Goal: Task Accomplishment & Management: Manage account settings

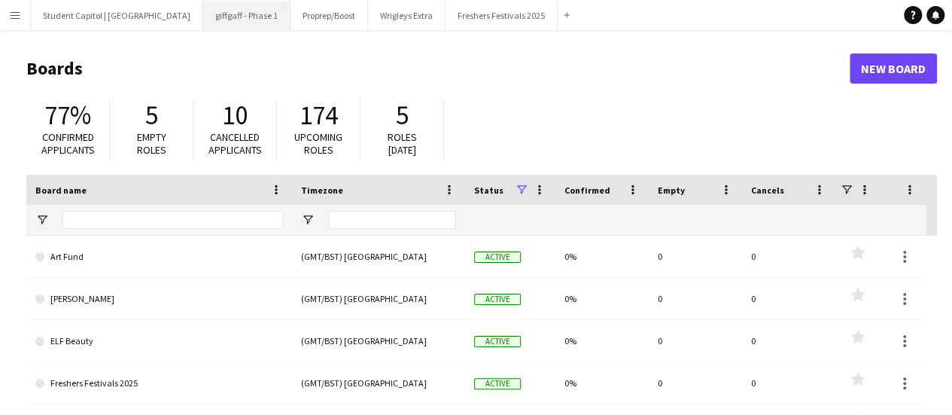
click at [221, 14] on button "giffgaff - Phase 1 Close" at bounding box center [246, 15] width 87 height 29
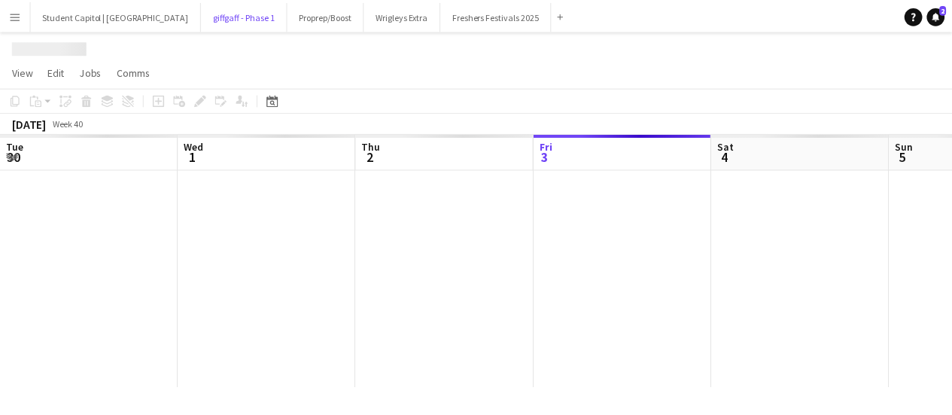
scroll to position [0, 360]
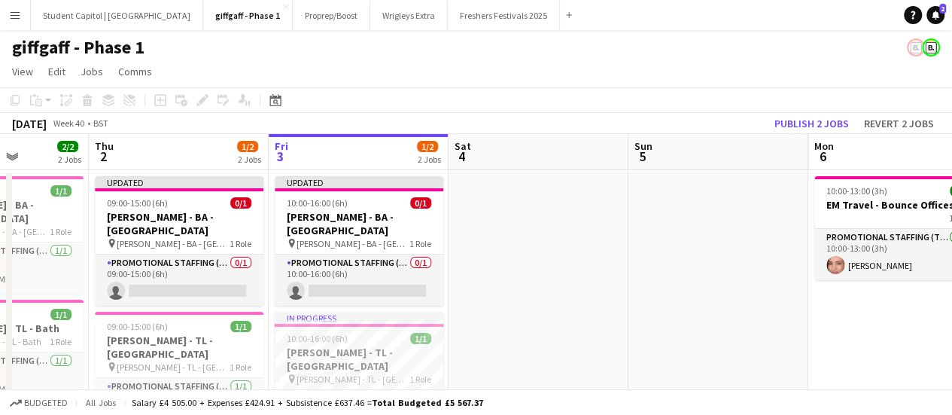
drag, startPoint x: 435, startPoint y: 262, endPoint x: 596, endPoint y: 257, distance: 161.1
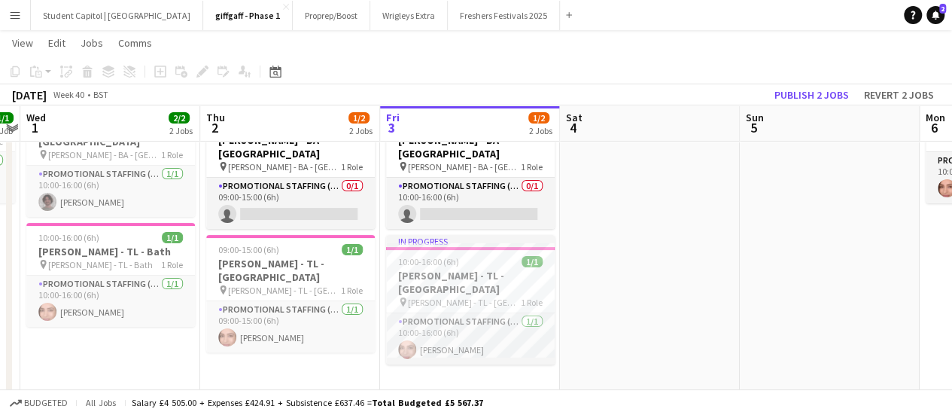
scroll to position [0, 464]
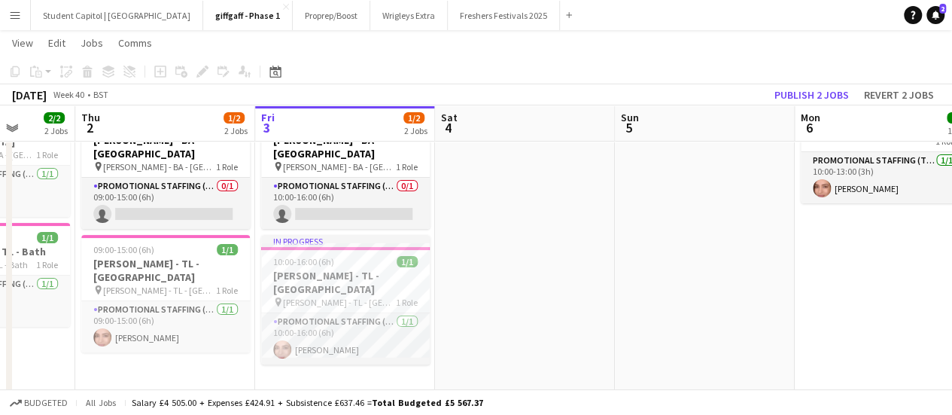
drag, startPoint x: 570, startPoint y: 278, endPoint x: 664, endPoint y: 318, distance: 102.5
click at [664, 318] on app-calendar-viewport "Mon 29 4/4 4 Jobs Tue 30 1/1 1 Job Wed 1 2/2 2 Jobs Thu 2 1/2 2 Jobs Fri 3 1/2 …" at bounding box center [476, 410] width 952 height 855
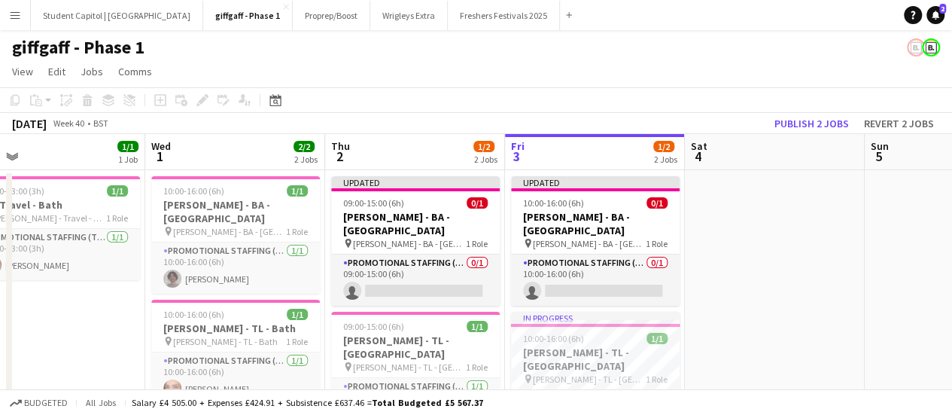
scroll to position [0, 372]
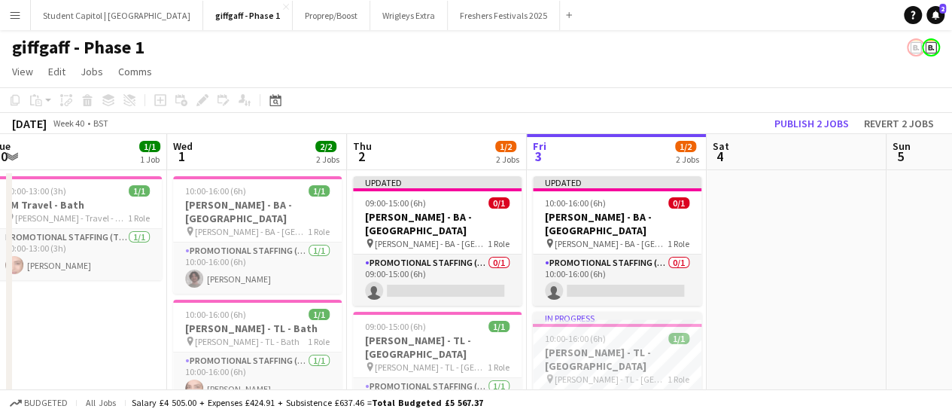
drag, startPoint x: 674, startPoint y: 278, endPoint x: 766, endPoint y: 273, distance: 91.9
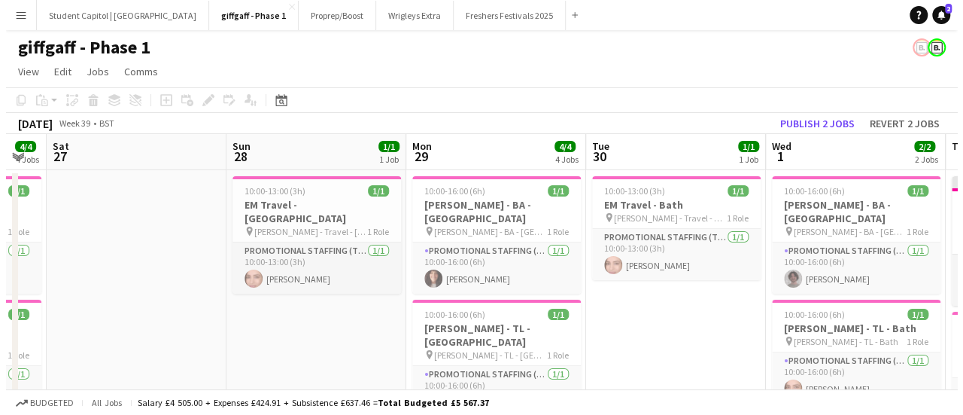
scroll to position [0, 476]
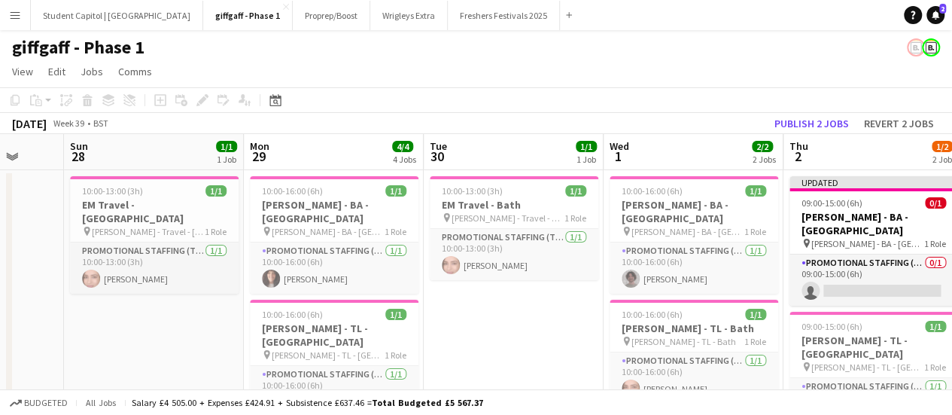
drag, startPoint x: 84, startPoint y: 309, endPoint x: 521, endPoint y: 295, distance: 436.7
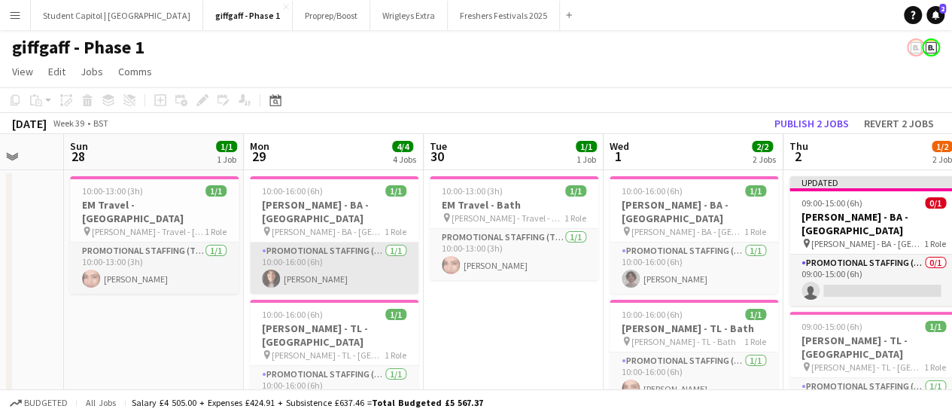
click at [357, 264] on app-card-role "Promotional Staffing (Brand Ambassadors) 1/1 10:00-16:00 (6h) Holly Fry" at bounding box center [334, 267] width 169 height 51
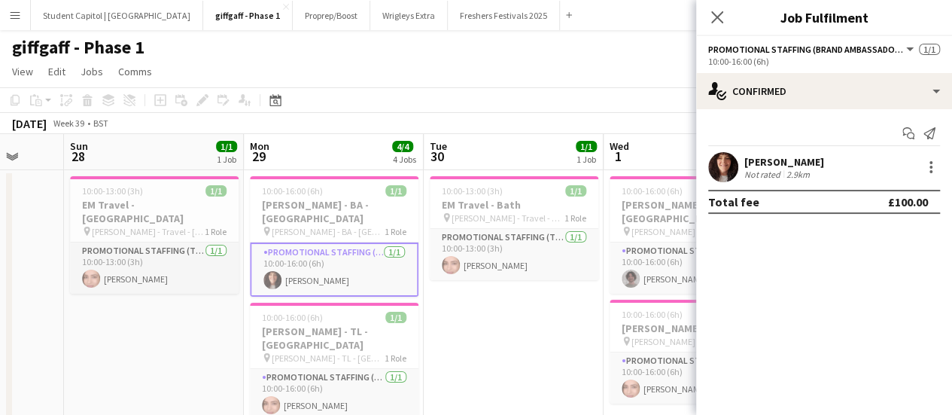
click at [17, 12] on app-icon "Menu" at bounding box center [15, 15] width 12 height 12
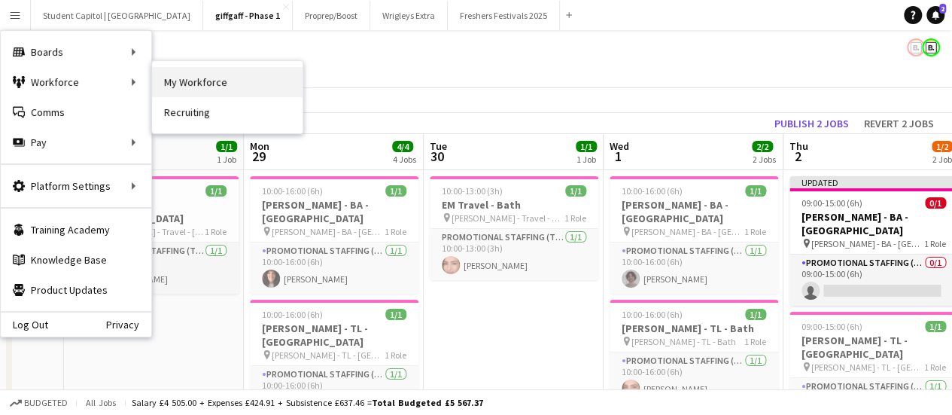
click at [195, 78] on link "My Workforce" at bounding box center [227, 82] width 150 height 30
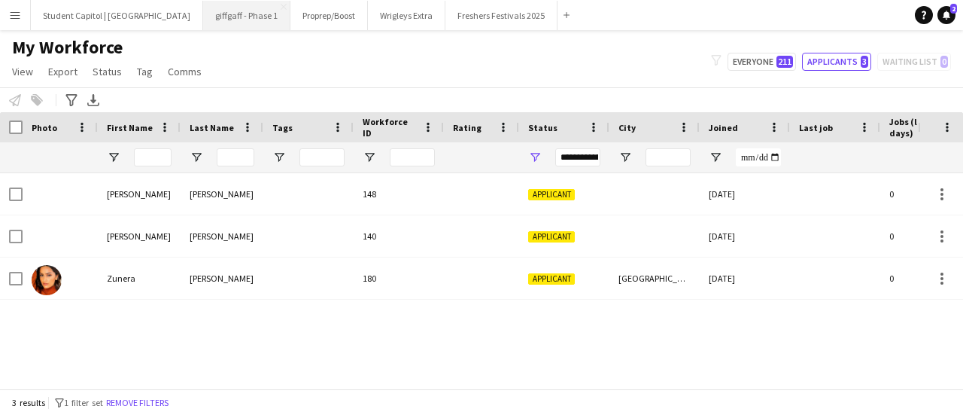
click at [226, 11] on button "giffgaff - Phase 1 Close" at bounding box center [246, 15] width 87 height 29
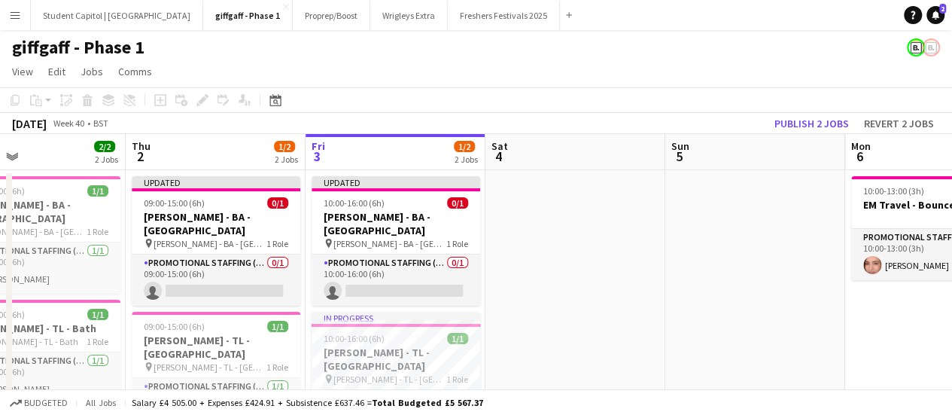
drag, startPoint x: 564, startPoint y: 245, endPoint x: 652, endPoint y: 238, distance: 88.4
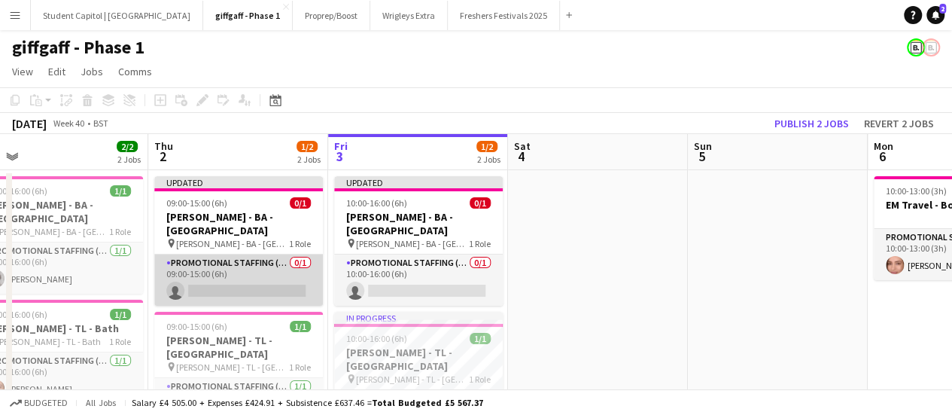
click at [232, 278] on app-card-role "Promotional Staffing (Brand Ambassadors) 0/1 09:00-15:00 (6h) single-neutral-ac…" at bounding box center [238, 279] width 169 height 51
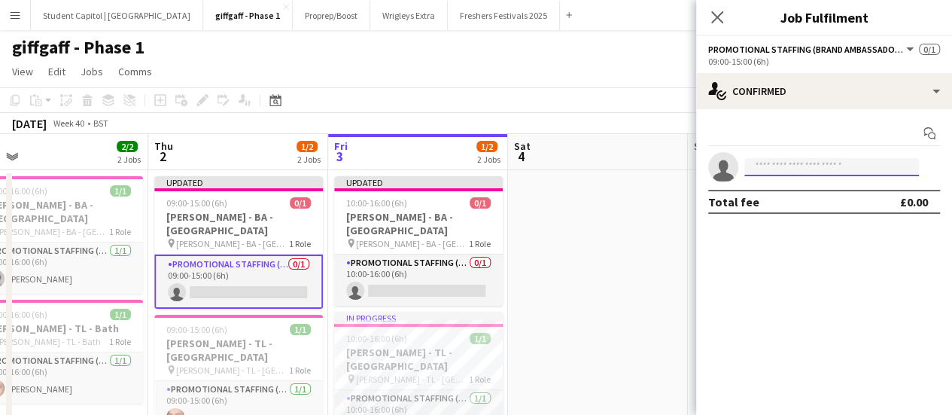
click at [830, 164] on input at bounding box center [831, 167] width 175 height 18
paste input "**********"
click at [745, 167] on input "**********" at bounding box center [831, 167] width 175 height 18
type input "**********"
click at [641, 211] on app-date-cell at bounding box center [598, 321] width 180 height 303
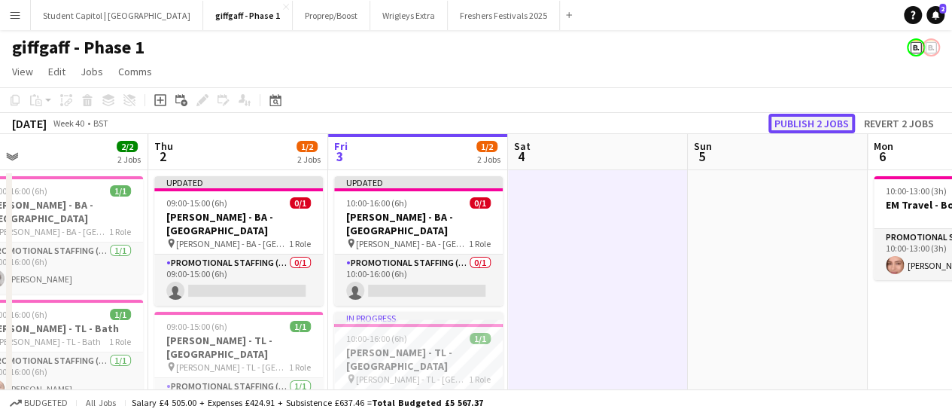
click at [799, 123] on button "Publish 2 jobs" at bounding box center [811, 124] width 87 height 20
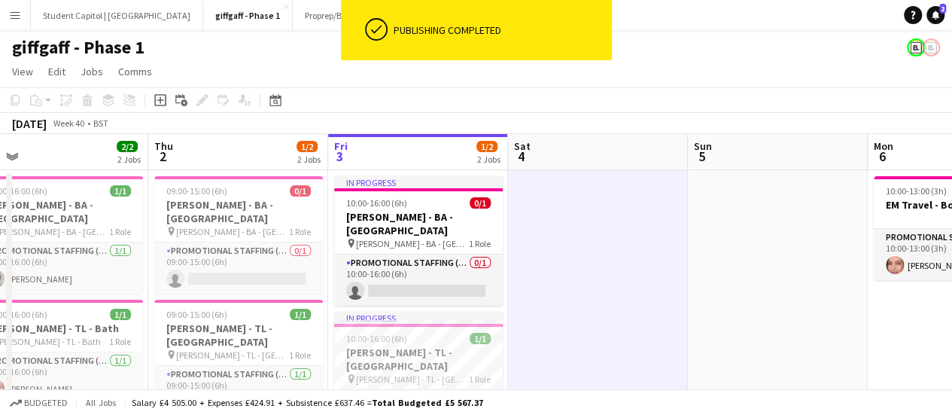
click at [661, 323] on app-date-cell at bounding box center [598, 321] width 180 height 303
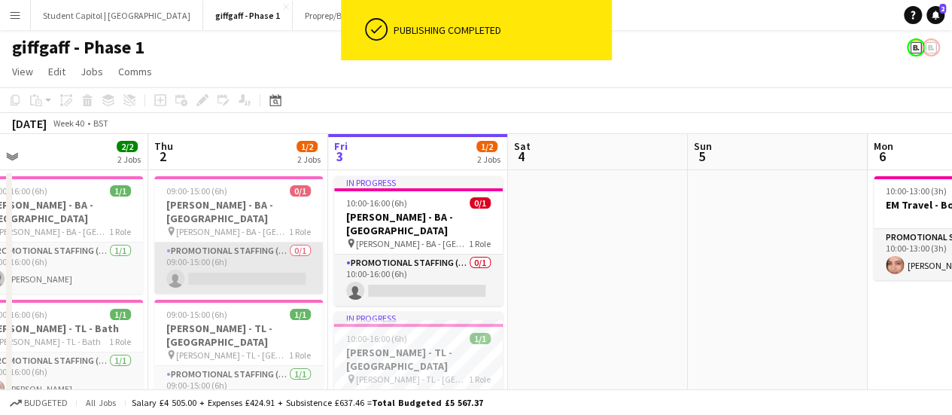
click at [220, 262] on app-card-role "Promotional Staffing (Brand Ambassadors) 0/1 09:00-15:00 (6h) single-neutral-ac…" at bounding box center [238, 267] width 169 height 51
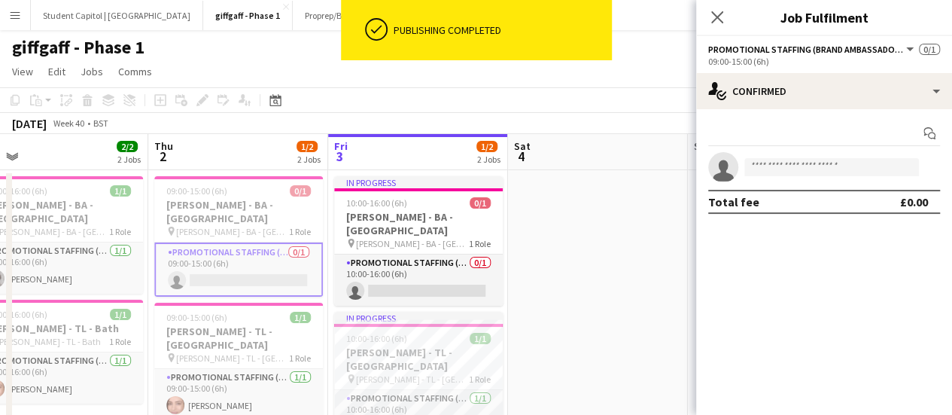
click at [810, 147] on div "Start chat single-neutral-actions Total fee £0.00" at bounding box center [824, 167] width 256 height 117
click at [810, 162] on input at bounding box center [831, 167] width 175 height 18
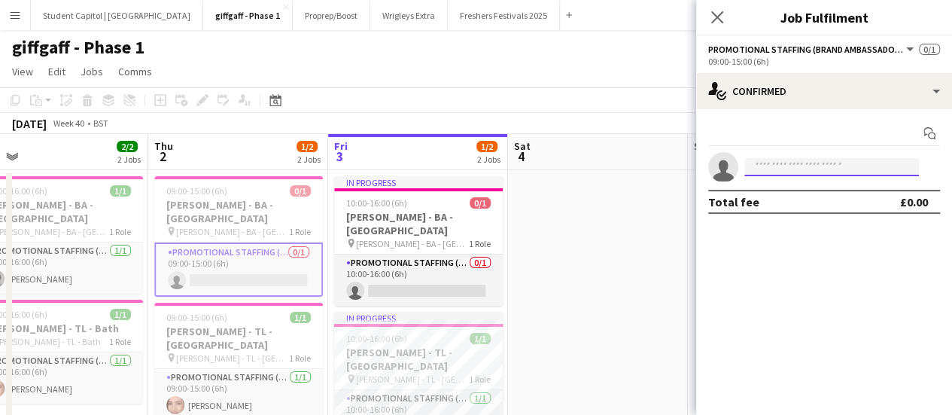
paste input "**********"
drag, startPoint x: 874, startPoint y: 169, endPoint x: 573, endPoint y: 195, distance: 301.3
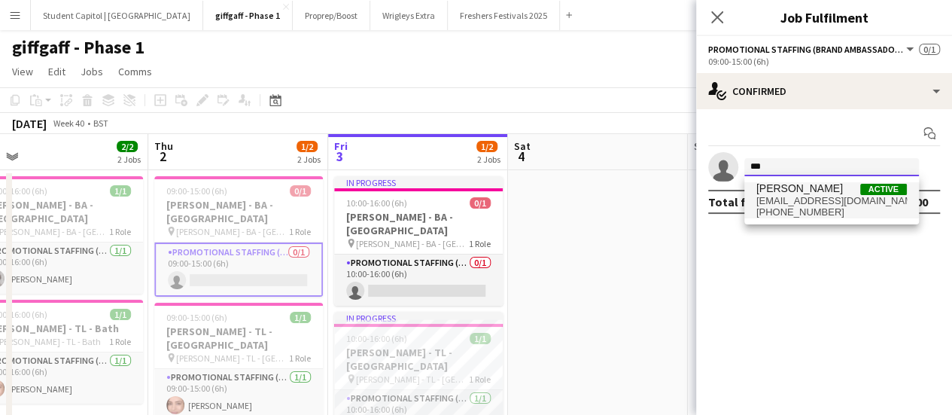
type input "***"
click at [815, 192] on span "Romel Onuoha" at bounding box center [799, 188] width 87 height 13
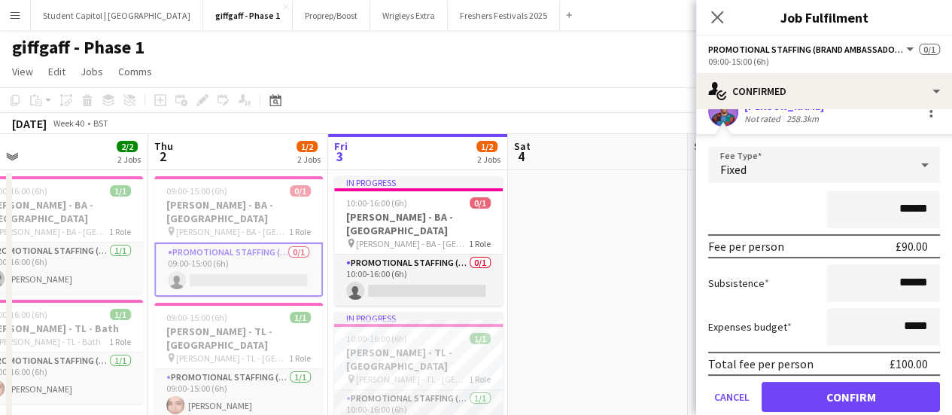
scroll to position [108, 0]
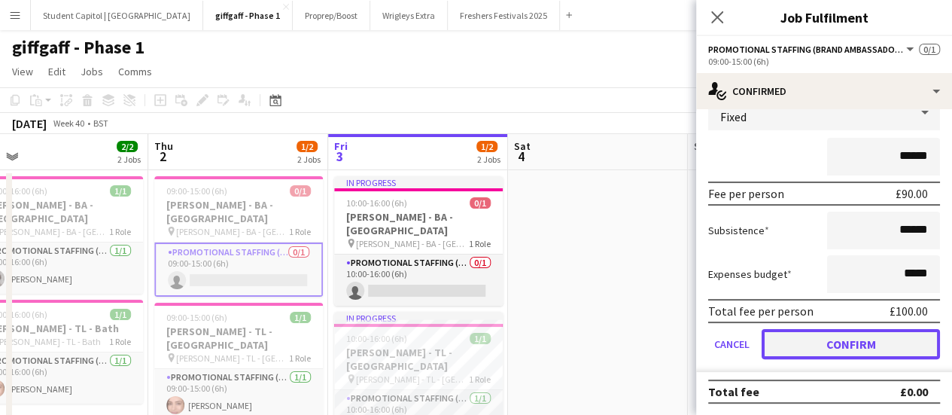
click at [810, 341] on button "Confirm" at bounding box center [851, 344] width 178 height 30
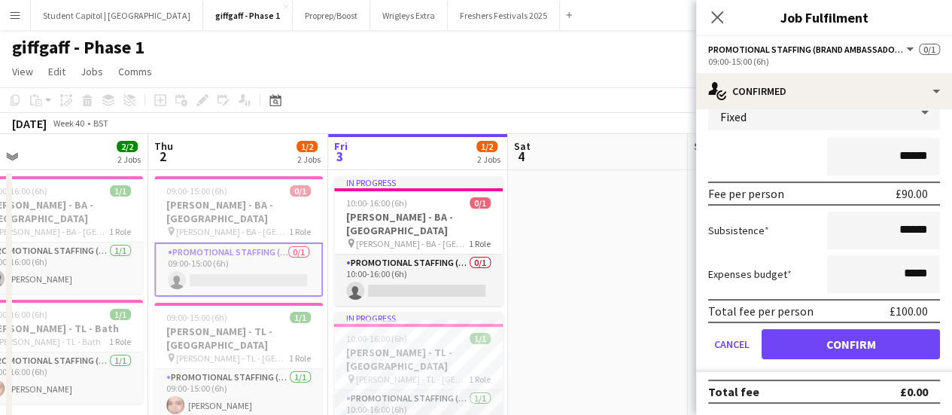
scroll to position [0, 0]
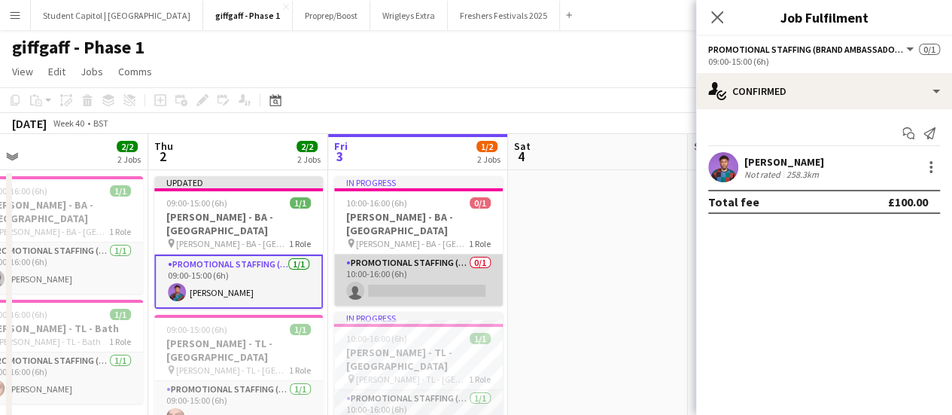
click at [417, 275] on app-card-role "Promotional Staffing (Brand Ambassadors) 0/1 10:00-16:00 (6h) single-neutral-ac…" at bounding box center [418, 279] width 169 height 51
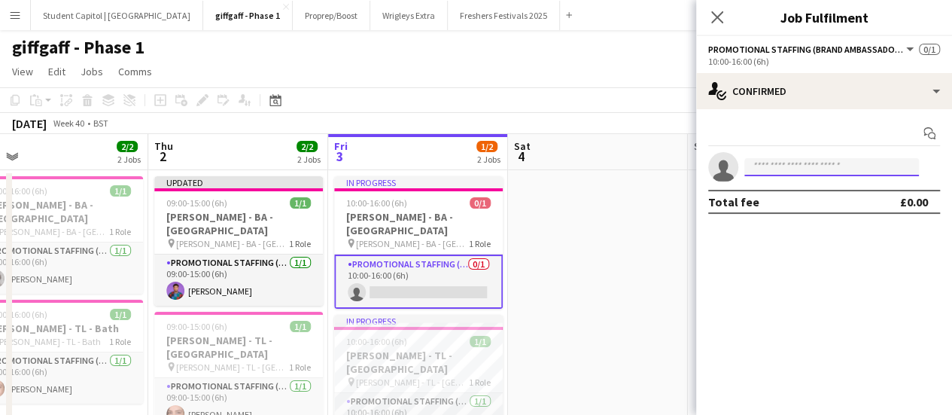
click at [791, 158] on input at bounding box center [831, 167] width 175 height 18
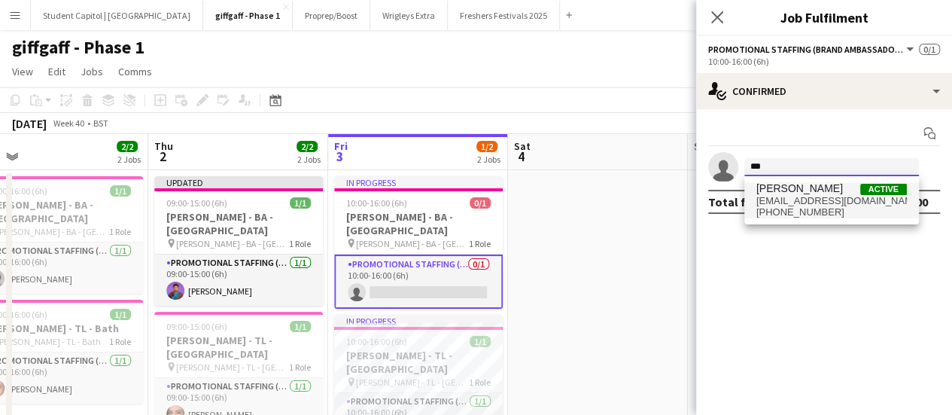
type input "***"
click at [829, 200] on span "romelonuoha@hotmail.com" at bounding box center [831, 201] width 150 height 12
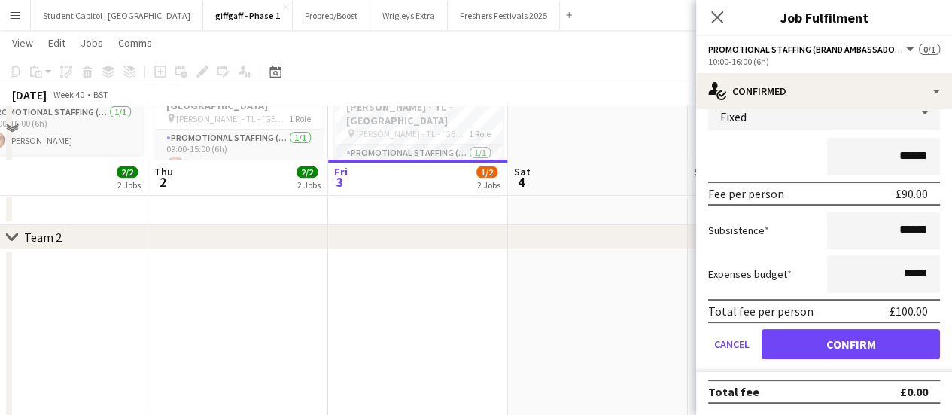
scroll to position [301, 0]
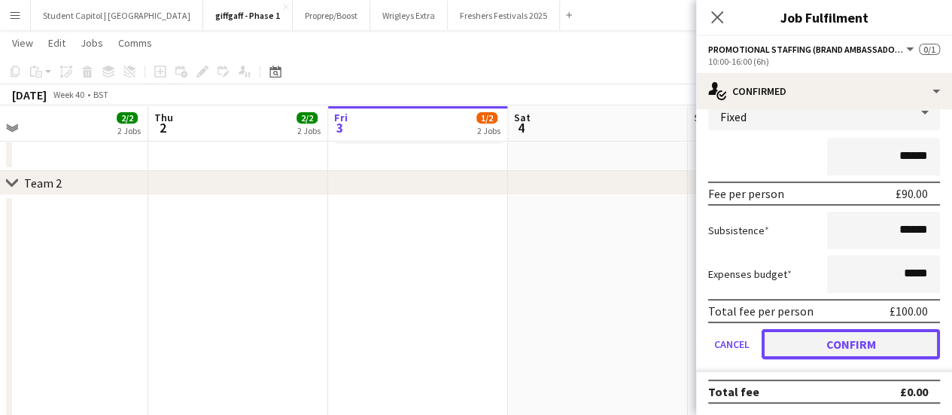
click at [850, 340] on button "Confirm" at bounding box center [851, 344] width 178 height 30
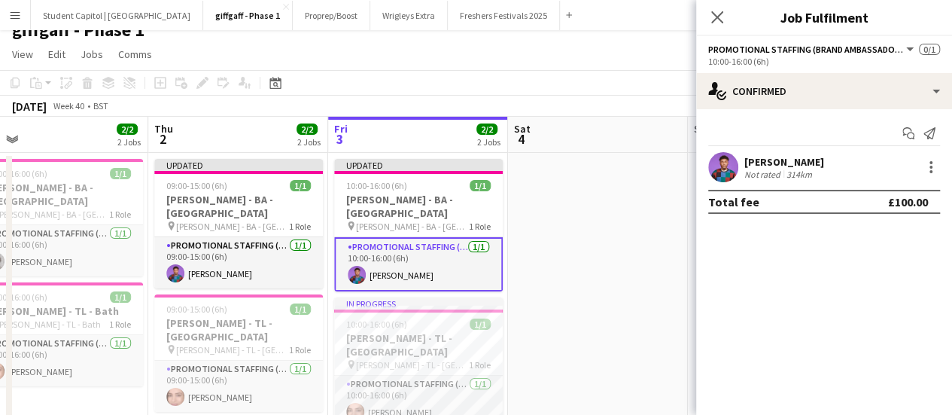
scroll to position [0, 0]
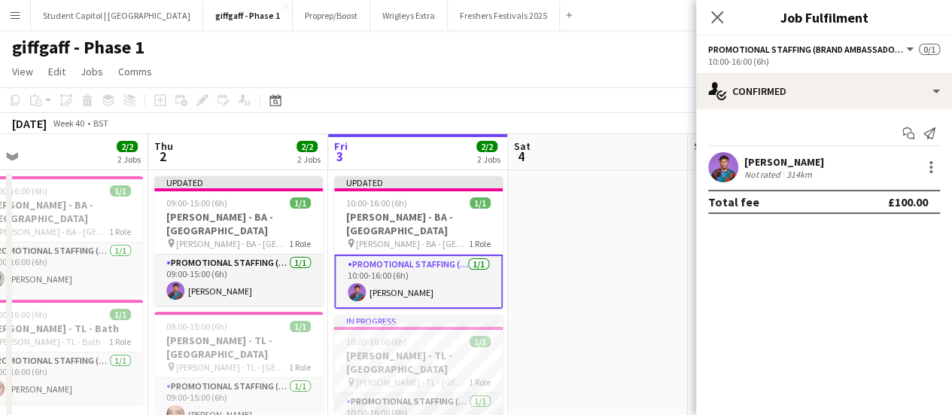
click at [723, 162] on app-user-avatar at bounding box center [723, 167] width 30 height 30
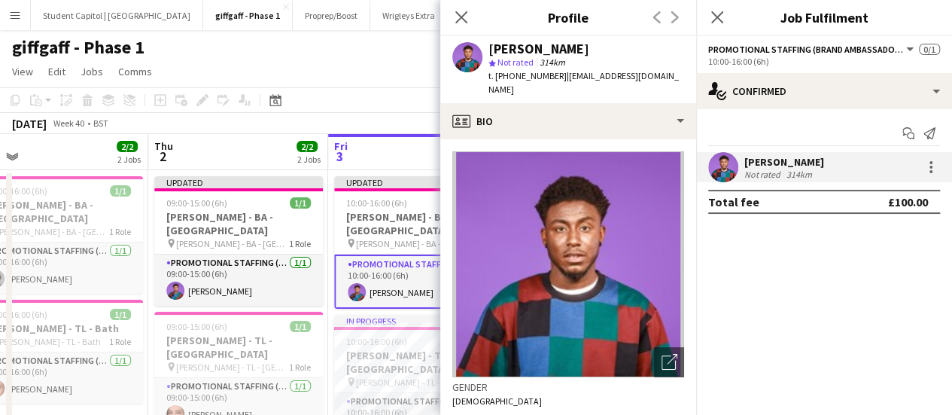
click at [617, 235] on img at bounding box center [568, 264] width 232 height 226
click at [842, 332] on mat-expansion-panel "check Confirmed Start chat Send notification Romel Onuoha Not rated 314km Total…" at bounding box center [824, 262] width 256 height 306
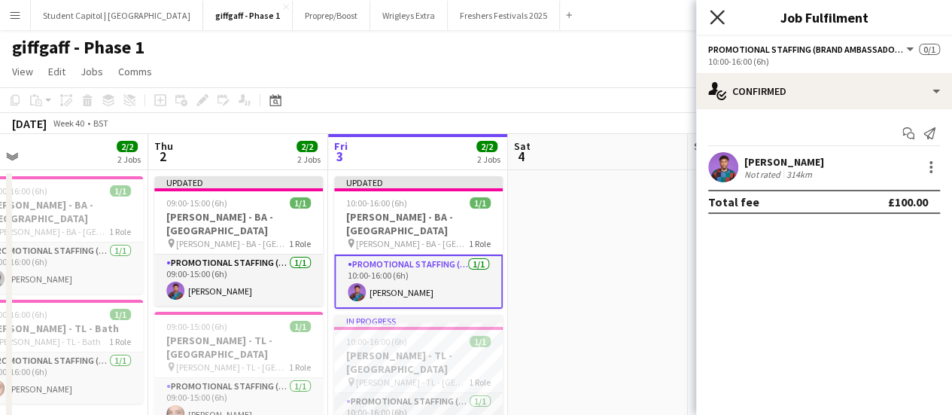
click at [720, 11] on icon "Close pop-in" at bounding box center [717, 17] width 14 height 14
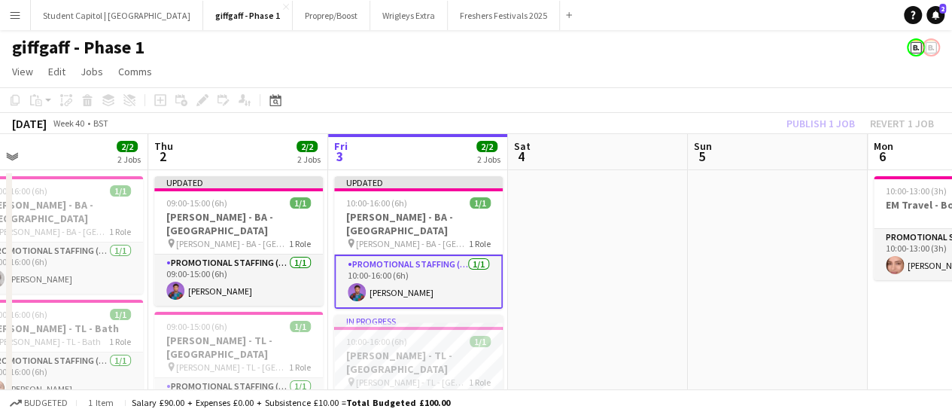
click at [814, 215] on app-date-cell at bounding box center [778, 321] width 180 height 303
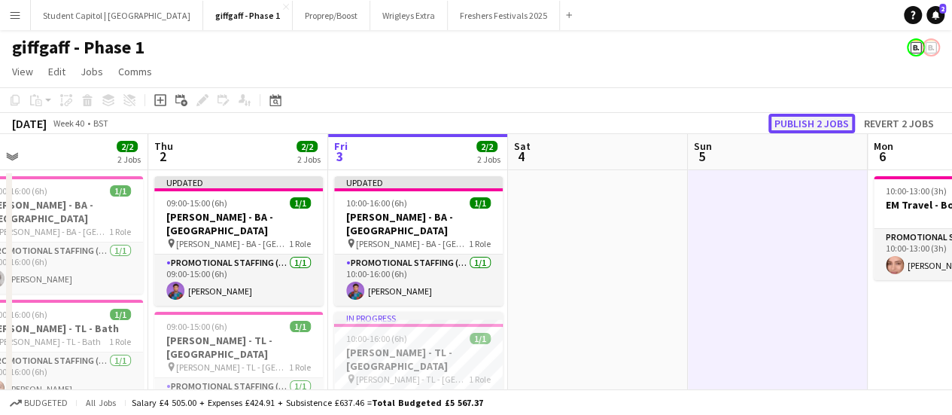
click at [822, 117] on button "Publish 2 jobs" at bounding box center [811, 124] width 87 height 20
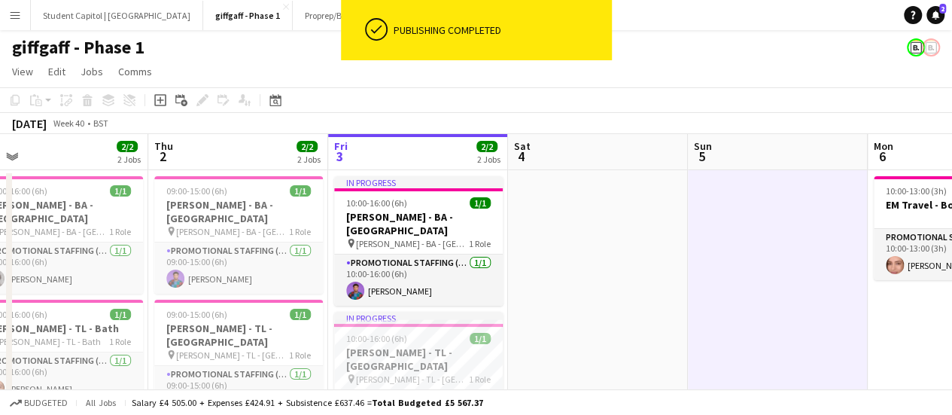
click at [599, 309] on app-date-cell at bounding box center [598, 321] width 180 height 303
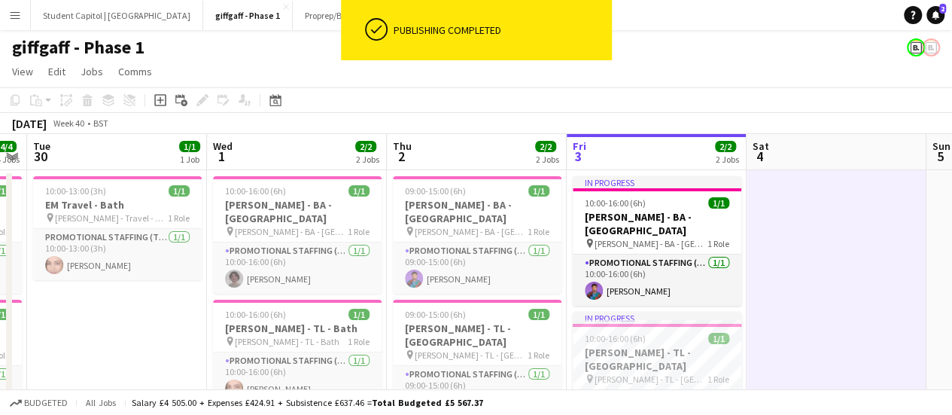
drag, startPoint x: 658, startPoint y: 350, endPoint x: 900, endPoint y: 338, distance: 241.9
